Goal: Ask a question

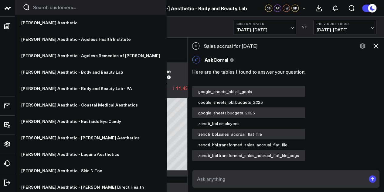
scroll to position [672, 0]
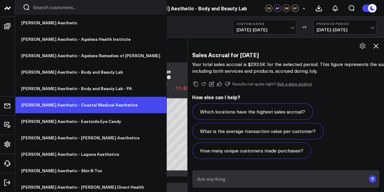
click at [74, 104] on link "[PERSON_NAME] Aesthetic - Coastal Medical Aesthetics" at bounding box center [90, 105] width 151 height 16
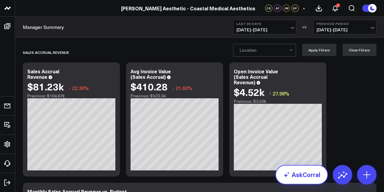
click at [300, 181] on link "AskCorral" at bounding box center [301, 174] width 53 height 19
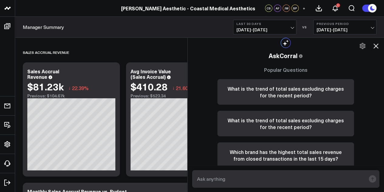
click at [248, 172] on form at bounding box center [286, 179] width 188 height 18
click at [244, 177] on textarea at bounding box center [281, 178] width 171 height 11
type textarea "Sales accrual revenue for [DATE]?"
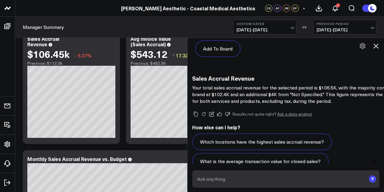
scroll to position [499, 0]
